Goal: Navigation & Orientation: Find specific page/section

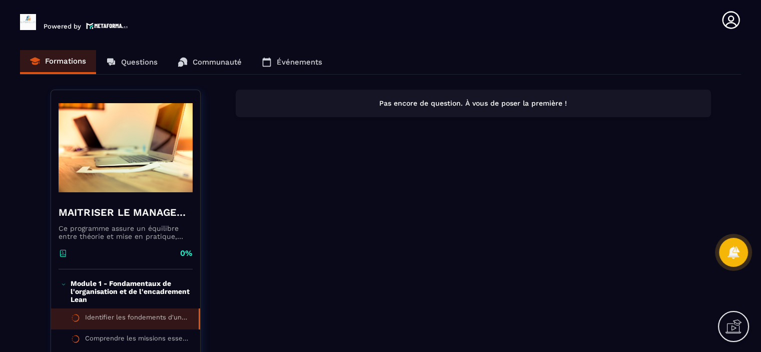
click at [140, 66] on div "Formations Questions Communauté Événements" at bounding box center [380, 62] width 721 height 25
click at [140, 62] on div "Formations Questions Communauté Événements" at bounding box center [380, 62] width 721 height 25
click at [139, 62] on div "Formations Questions Communauté Événements" at bounding box center [380, 62] width 721 height 25
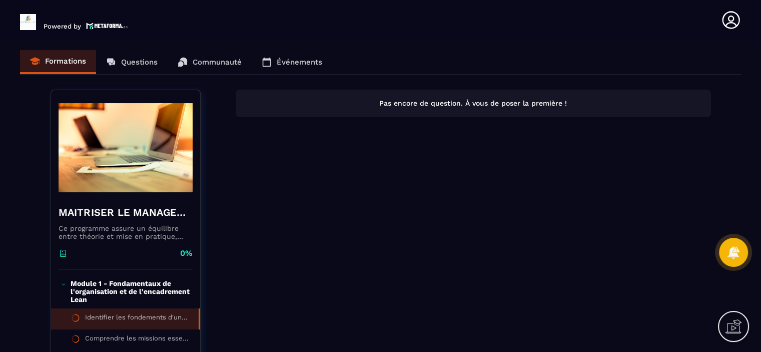
click at [139, 62] on div "Formations Questions Communauté Événements" at bounding box center [380, 62] width 721 height 25
